Goal: Task Accomplishment & Management: Manage account settings

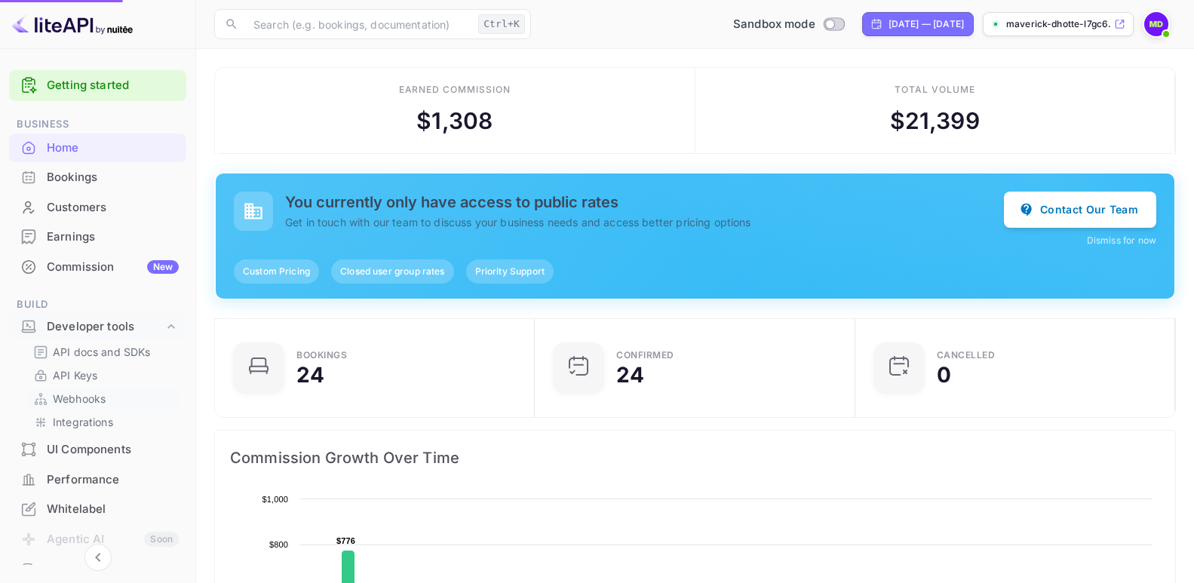
scroll to position [232, 299]
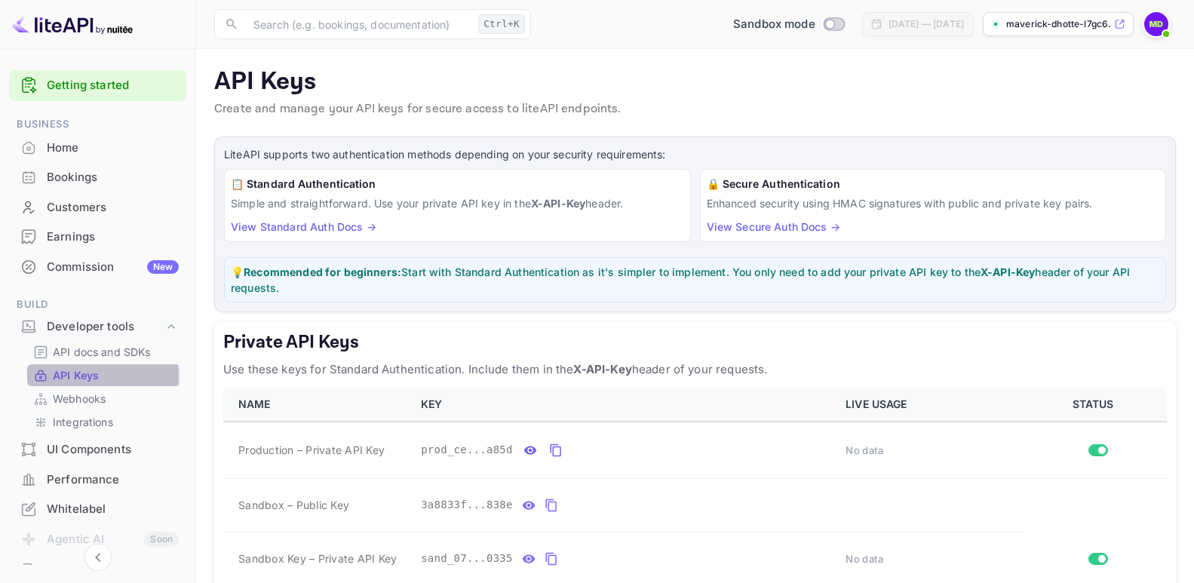
click at [72, 376] on p "API Keys" at bounding box center [76, 375] width 46 height 16
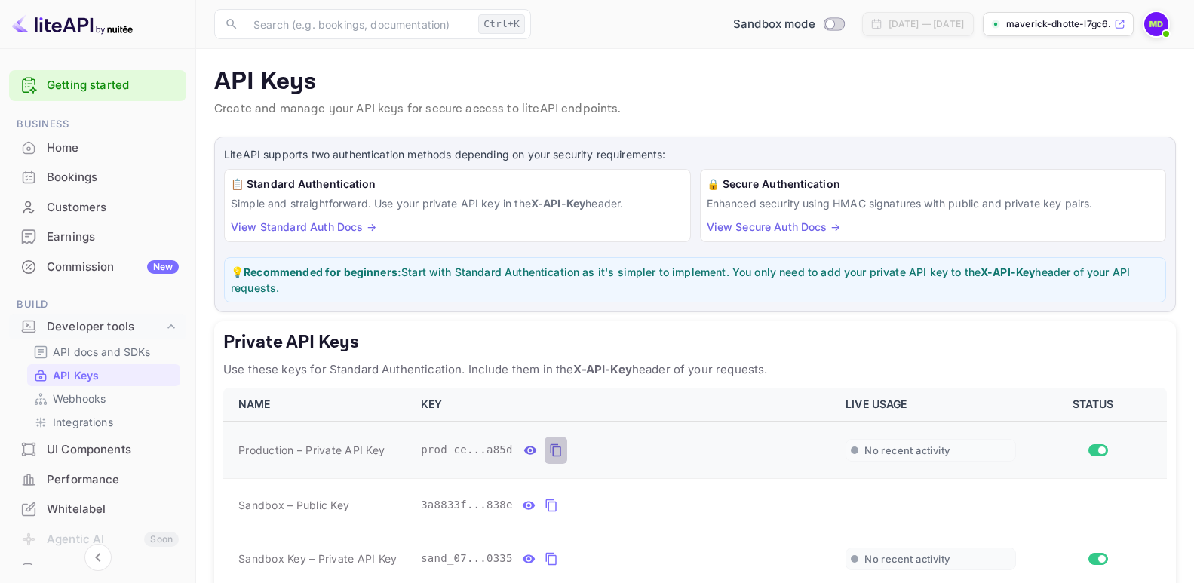
click at [550, 447] on icon "private api keys table" at bounding box center [555, 450] width 11 height 13
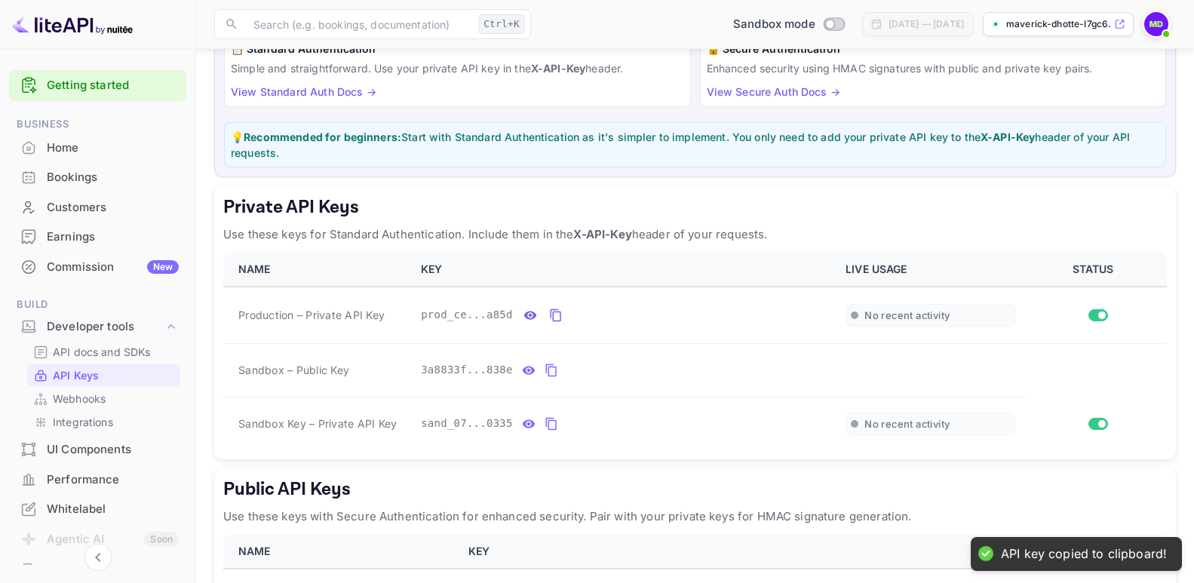
scroll to position [161, 0]
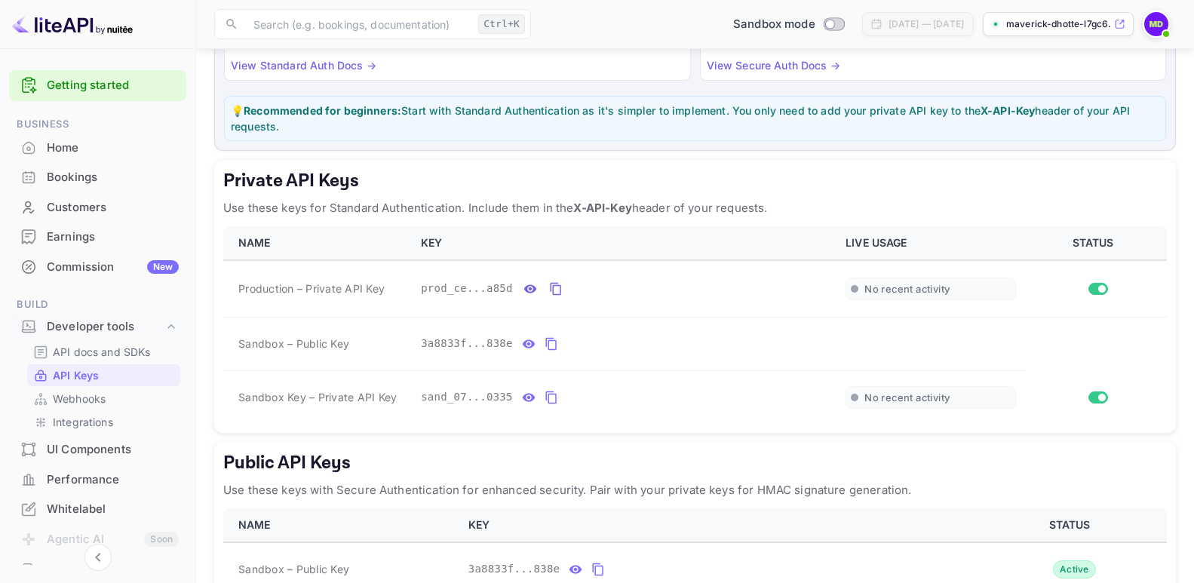
click at [89, 94] on link "Getting started" at bounding box center [113, 85] width 132 height 17
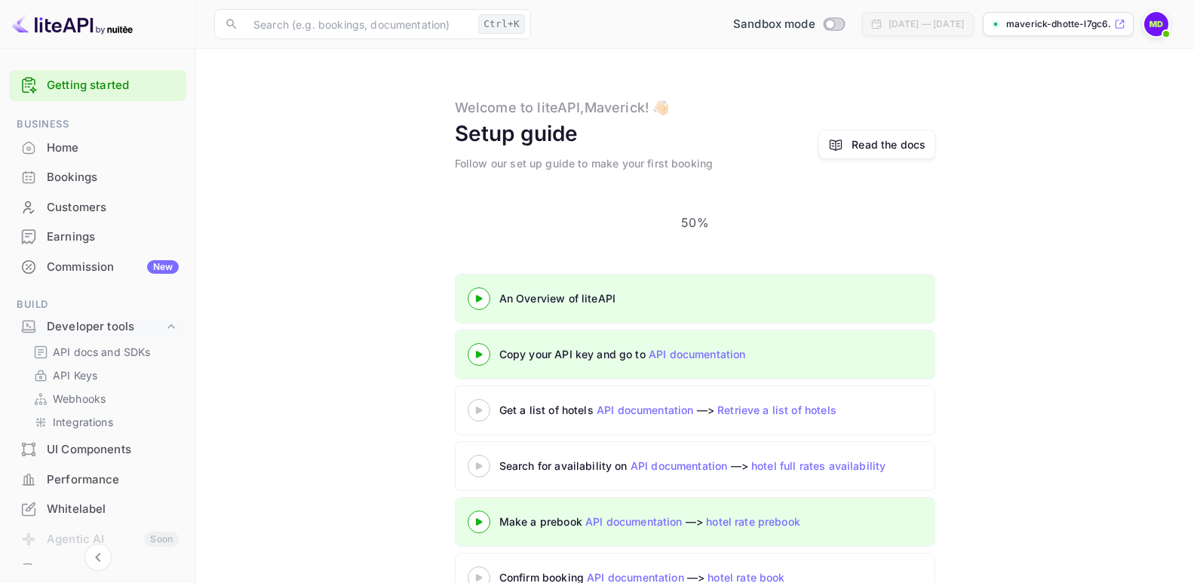
click at [888, 146] on div "Read the docs" at bounding box center [888, 145] width 74 height 16
click at [66, 146] on div "Home" at bounding box center [113, 148] width 132 height 17
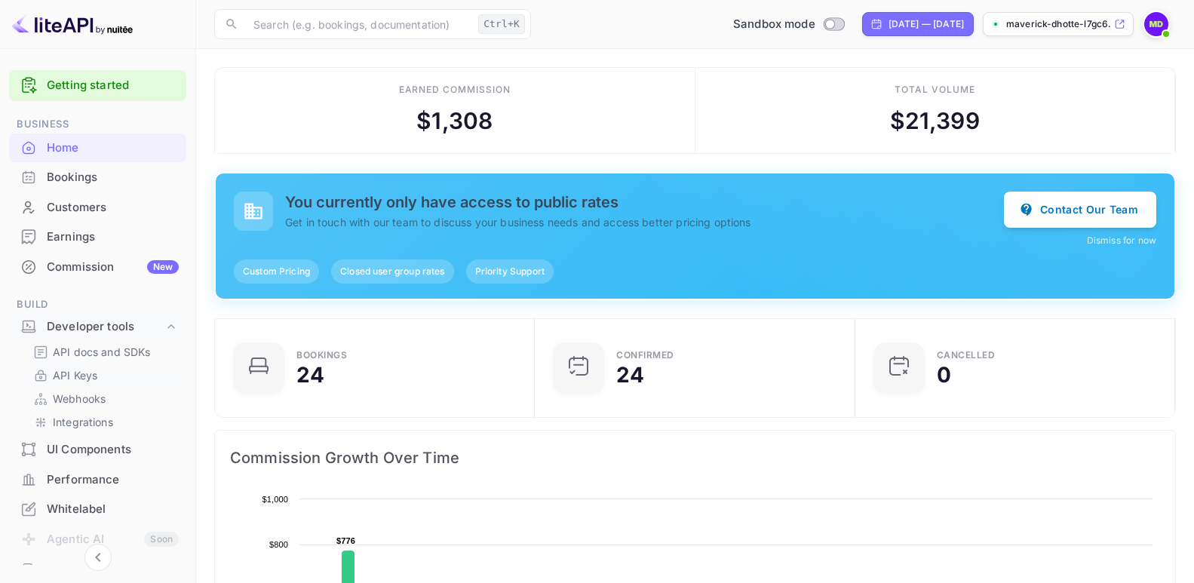
scroll to position [232, 299]
click at [71, 371] on p "API Keys" at bounding box center [75, 375] width 44 height 16
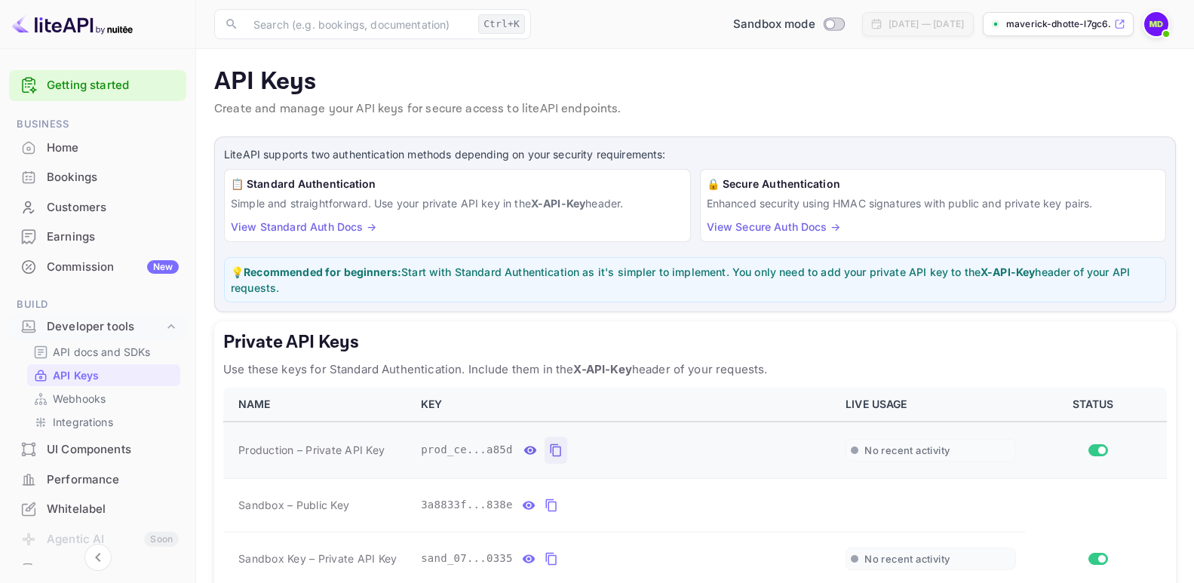
click at [549, 446] on icon "private api keys table" at bounding box center [556, 450] width 14 height 18
click at [428, 520] on td "3a8833f...838e" at bounding box center [624, 505] width 425 height 54
click at [545, 505] on icon "private api keys table" at bounding box center [550, 505] width 11 height 13
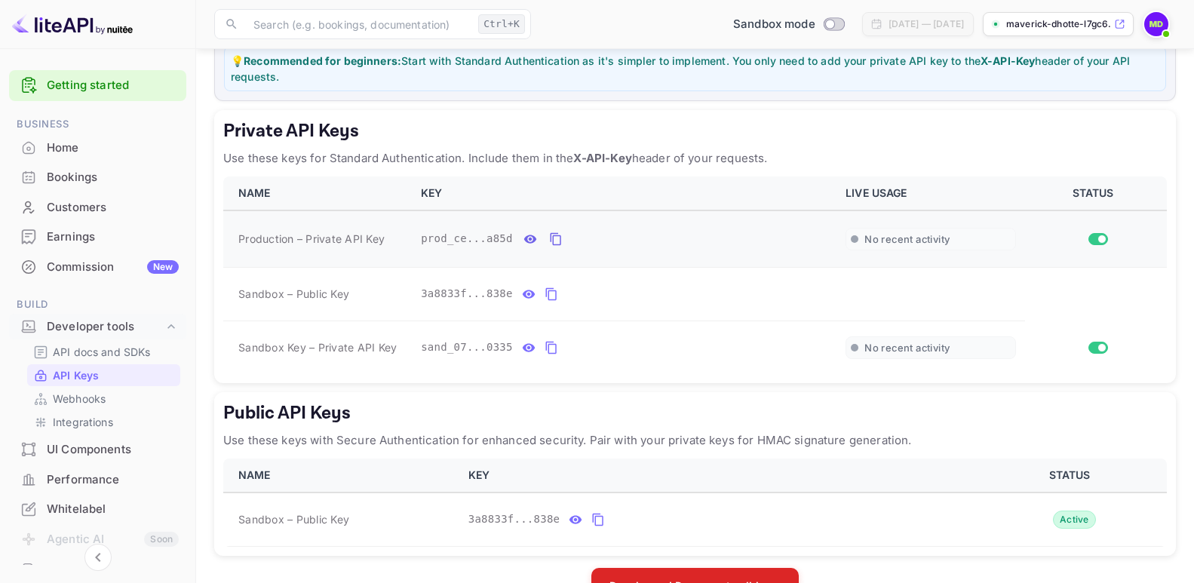
scroll to position [241, 0]
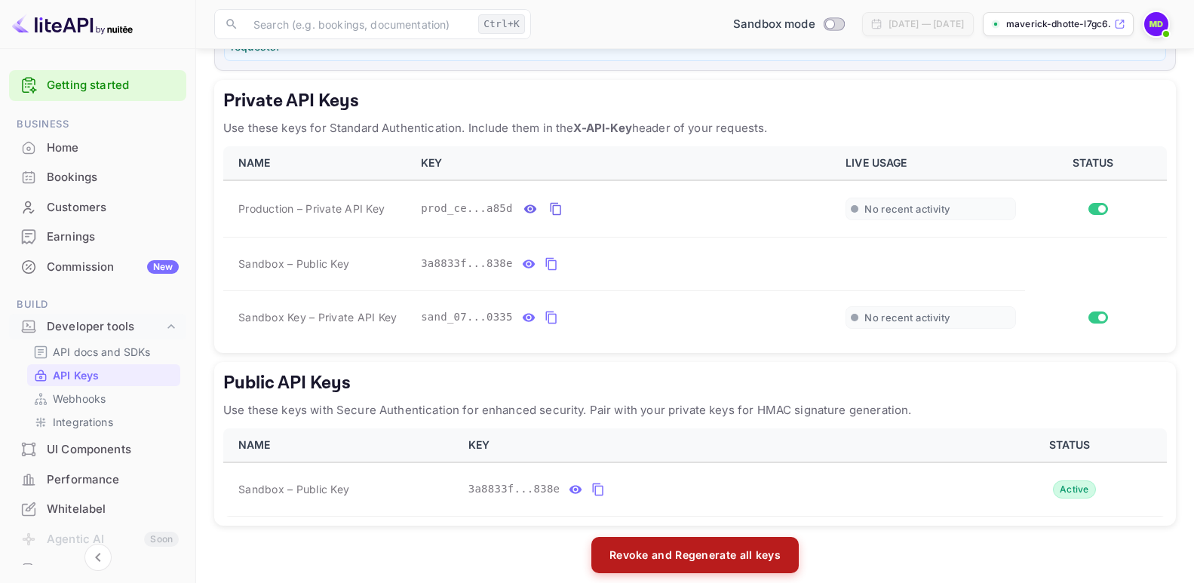
click at [688, 557] on button "Revoke and Regenerate all keys" at bounding box center [694, 555] width 207 height 36
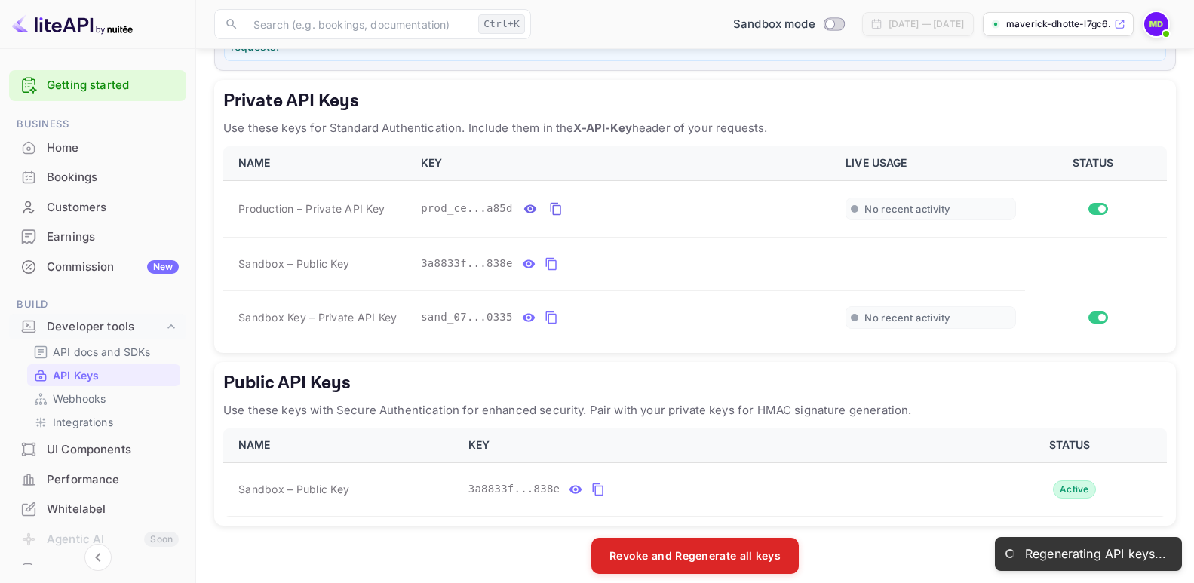
scroll to position [149, 0]
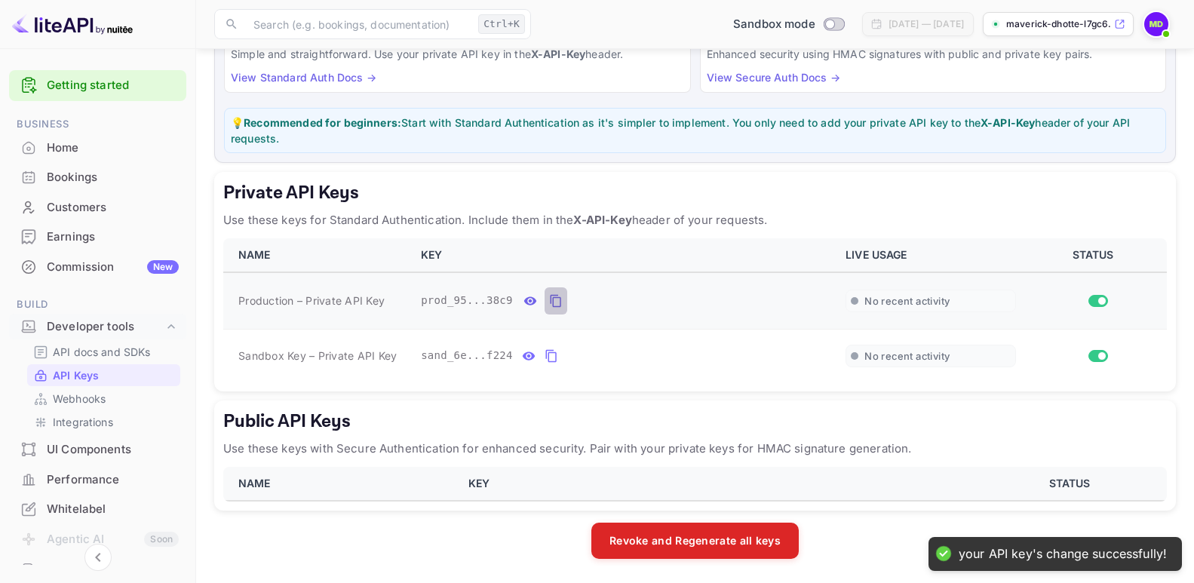
click at [550, 302] on icon "private api keys table" at bounding box center [555, 301] width 11 height 13
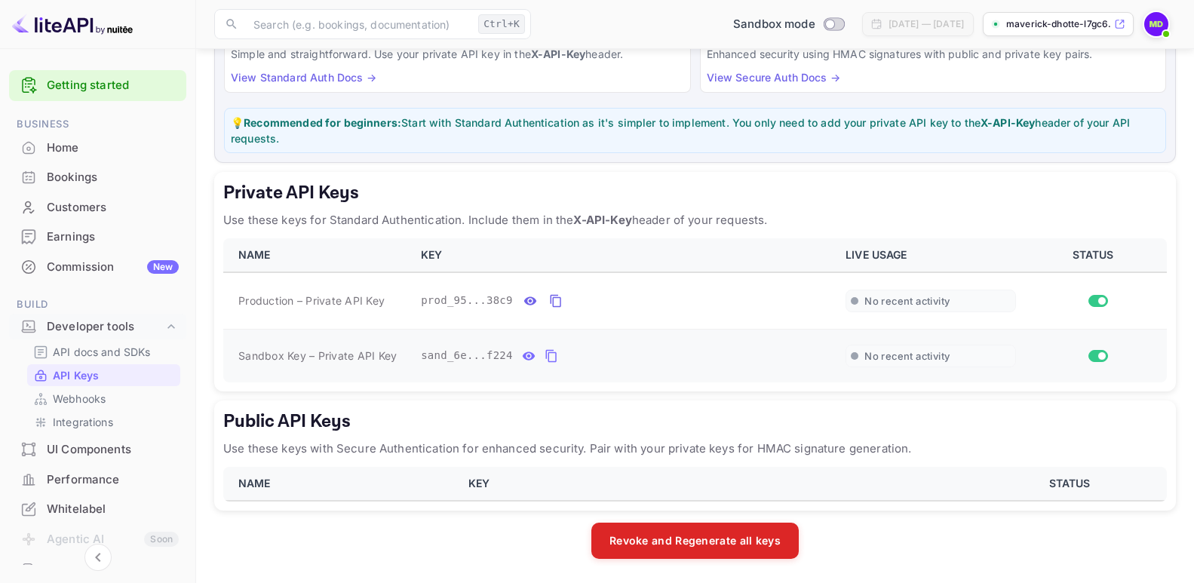
click at [545, 355] on icon "private api keys table" at bounding box center [552, 356] width 14 height 18
click at [549, 304] on icon "private api keys table" at bounding box center [556, 301] width 14 height 18
click at [545, 354] on icon "private api keys table" at bounding box center [552, 356] width 14 height 18
